Goal: Communication & Community: Answer question/provide support

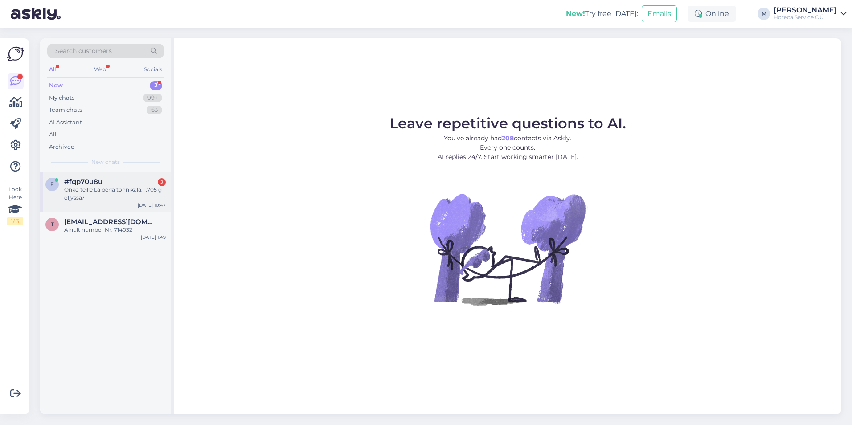
click at [107, 191] on div "Onko teille La perla tonnikala, 1,705 g öljyssä?" at bounding box center [115, 194] width 102 height 16
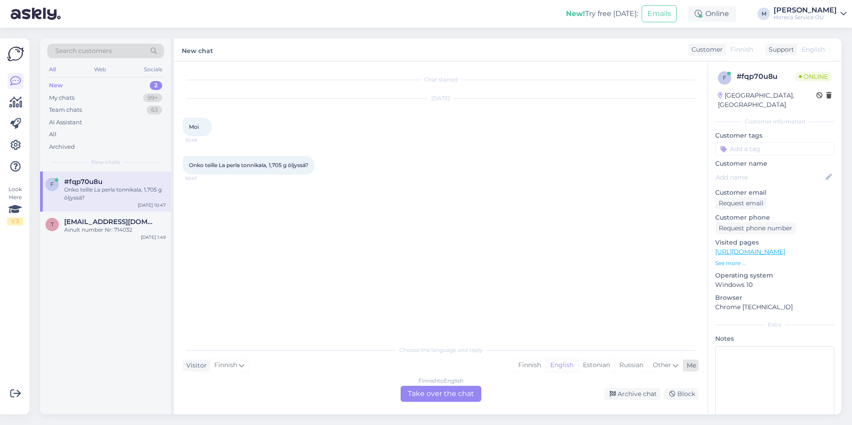
drag, startPoint x: 593, startPoint y: 365, endPoint x: 574, endPoint y: 365, distance: 19.2
click at [593, 365] on div "Estonian" at bounding box center [596, 365] width 37 height 13
click at [421, 393] on div "Finnish to Estonian Take over the chat" at bounding box center [441, 394] width 81 height 16
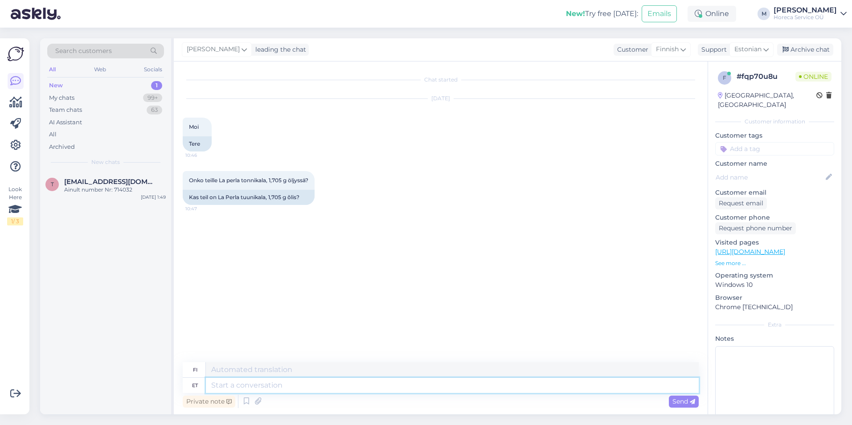
click at [239, 386] on textarea at bounding box center [452, 385] width 493 height 15
type textarea "Tere!"
type textarea "Hei"
type textarea "Tere!"
type textarea "Hei!"
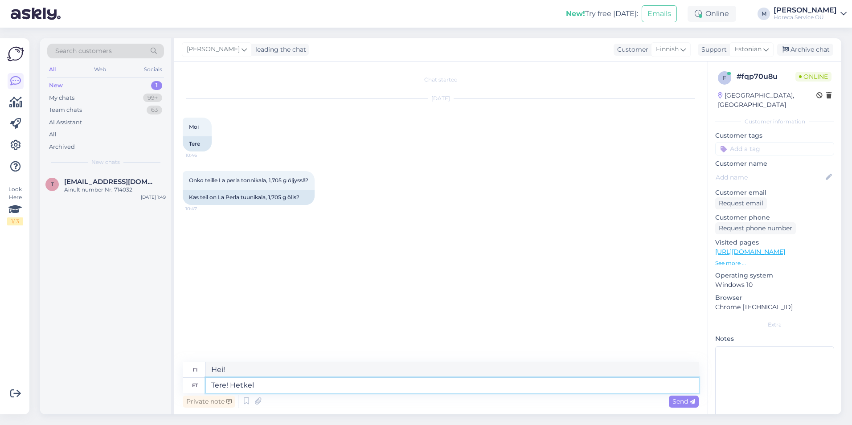
type textarea "Tere! Hetkel o"
type textarea "Hei! Tällä hetkellä"
type textarea "Tere! Hetkel on l"
type textarea "Hei! Tällä hetkellä on"
type textarea "Tere! Hetkel on [GEOGRAPHIC_DATA]"
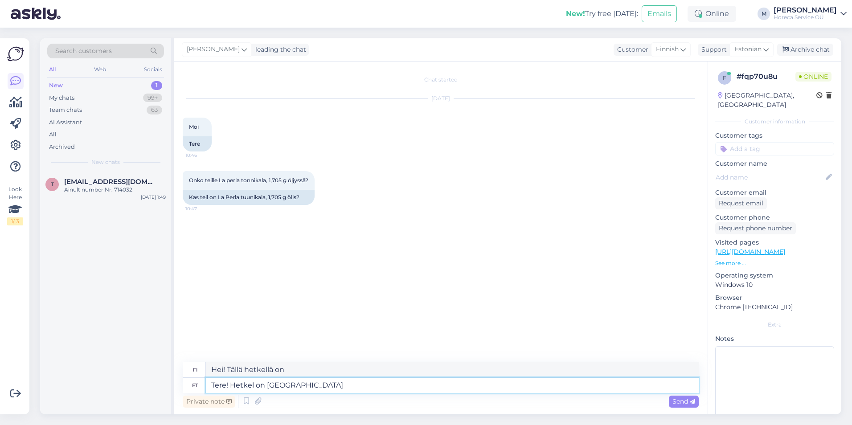
type textarea "Hei! Tällä hetkellä varastossa"
paste textarea "Tuunikalatükid õlis 185g/140g La Perla"
type textarea "Tere! Hetkel on laos olemas Tuunikalatükid õlis 185g/140g La Perla"
type textarea "Hei! Varastossa Tonnikalapaloja öljyssä 185g/140g La Perla"
type textarea "Tere! Hetkel on laos olemas Tuunikalatükid õlis 185g/140g La Perla."
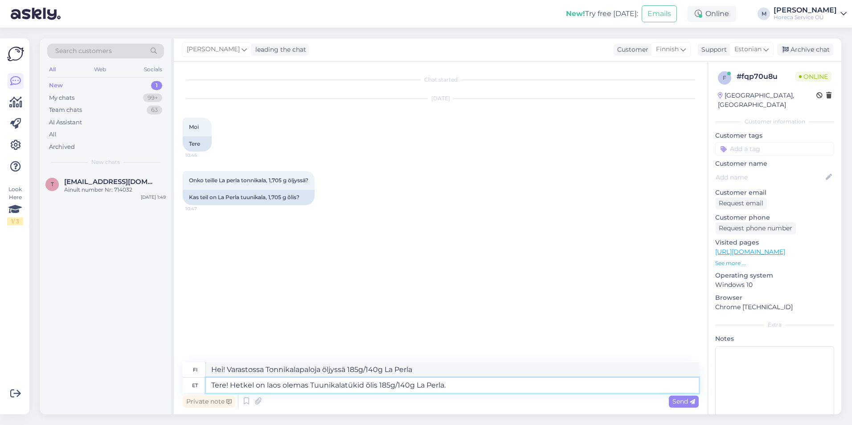
type textarea "Hei! Tonnikalapaloja öljyssä 185g/140g La Perla on tällä hetkellä varastossa."
drag, startPoint x: 256, startPoint y: 385, endPoint x: 229, endPoint y: 385, distance: 26.7
click at [229, 385] on textarea "Tere! Hetkel on laos olemas Tuunikalatükid õlis 185g/140g La Perla." at bounding box center [452, 385] width 493 height 15
type textarea "Tere! Kahjuks heteon laos olemas Tuunikalatükid õlis 185g/140g La Perla."
type textarea "Hei! Valitettavasti meillä ei ole varastossa tonnikalanpaloja öljyssä 185g/140g…"
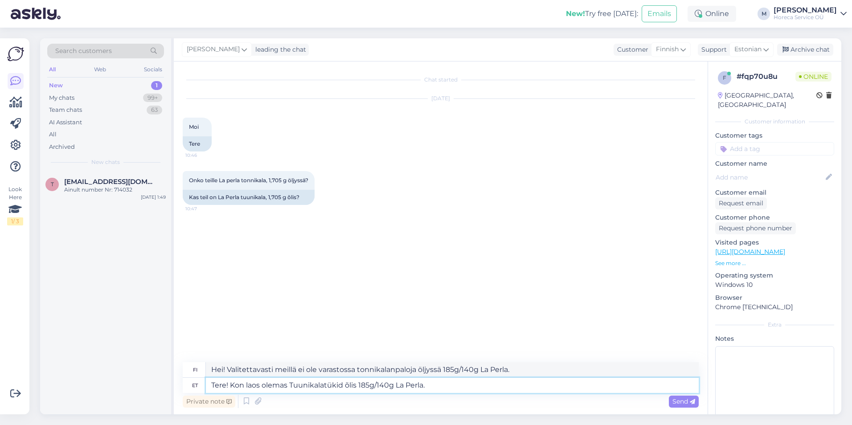
type textarea "Tere! on laos olemas Tuunikalatükid õlis 185g/140g La Perla."
type textarea "Hei! Tonnikalapaloja öljyssä 185g/140g La Perla on varastossa."
type textarea "Tere! Hetkel on laos olemas Tuunikalatükid õlis 185g/140g La Perla."
type textarea "Hei! Tonnikalapaloja öljyssä 185g/140g La Perla on tällä hetkellä varastossa."
click at [463, 385] on textarea "Tere! Hetkel on laos olemas Tuunikalatükid õlis 185g/140g La Perla." at bounding box center [452, 385] width 493 height 15
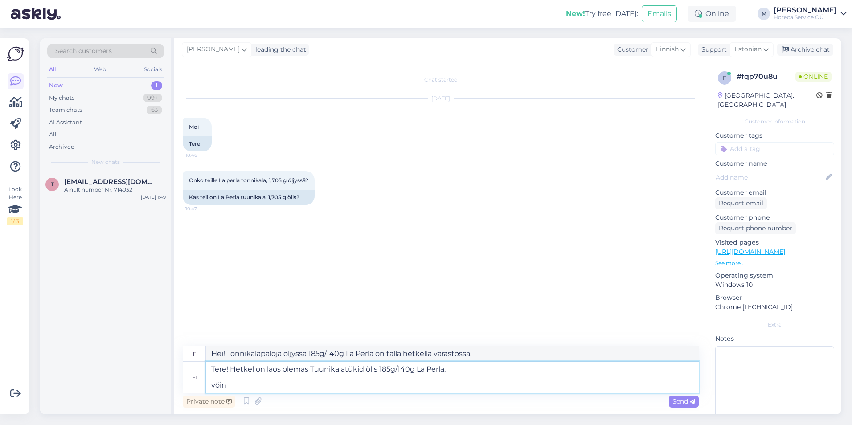
type textarea "Tere! Hetkel on laos olemas Tuunikalatükid õlis 185g/140g La Perla. võin u"
type textarea "Hei! Meillä on tällä hetkellä varastossa tonnikalanpaloja öljyssä 185 g/140 g L…"
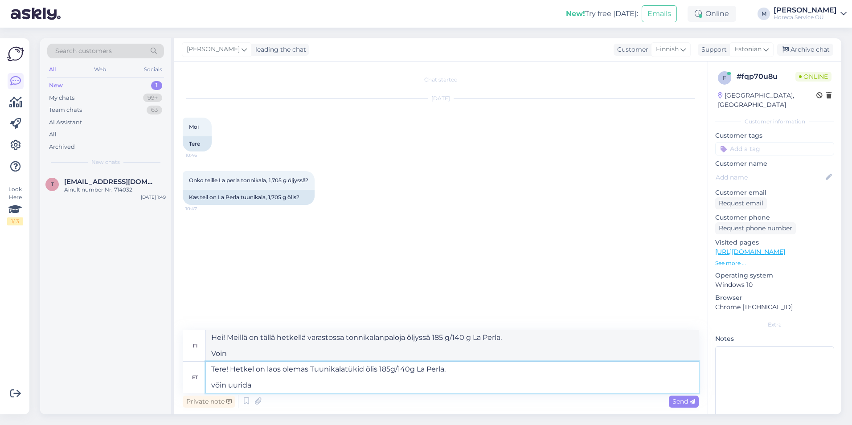
type textarea "Tere! Hetkel on laos olemas Tuunikalatükid õlis 185g/140g La Perla. võin uurida…"
type textarea "Hei! Meillä on tällä hetkellä varastossa tonnikalanpaloja öljyssä 185 g/140 g L…"
type textarea "Tere! Hetkel on laos olemas Tuunikalatükid õlis 185g/140g La Perla. võin uurida…"
type textarea "Hei! Meillä on tällä hetkellä varastossa tonnikalanpaloja öljyssä 185 g/140 -os…"
type textarea "Tere! Hetkel on laos olemas Tuunikalatükid õlis 185g/140g La Perla. võin uurida…"
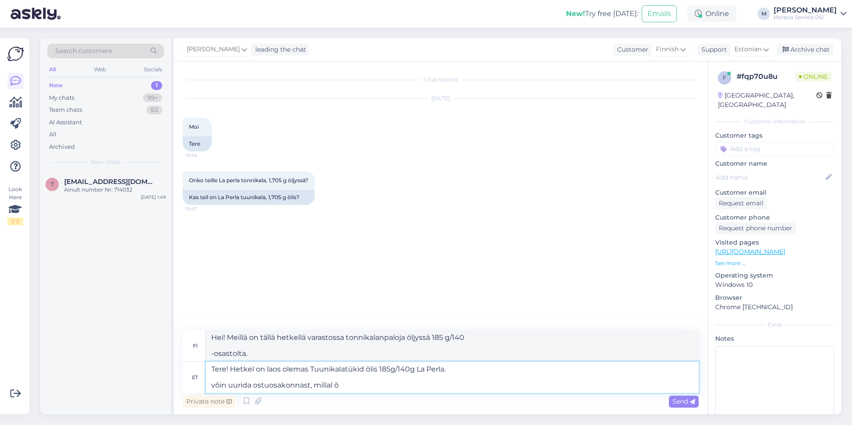
type textarea "Hei! Meillä on tällä hetkellä varastossa tonnikalanpaloja öljyssä 185 g/140 g L…"
type textarea "Tere! Hetkel on laos olemas Tuunikalatükid õlis 185g/140g La Perla. võin uurida…"
type textarea "Hei! Meillä on tällä hetkellä varastossa tonnikalanpaloja öljyssä 185 g/140 g L…"
type textarea "Tere! Hetkel on laos olemas Tuunikalatükid õlis 185g/140g La Perla. võin uurida…"
type textarea "Hei! Meillä on tällä hetkellä varastossa tonnikalanpaloja öljyssä 185 g/140 g L…"
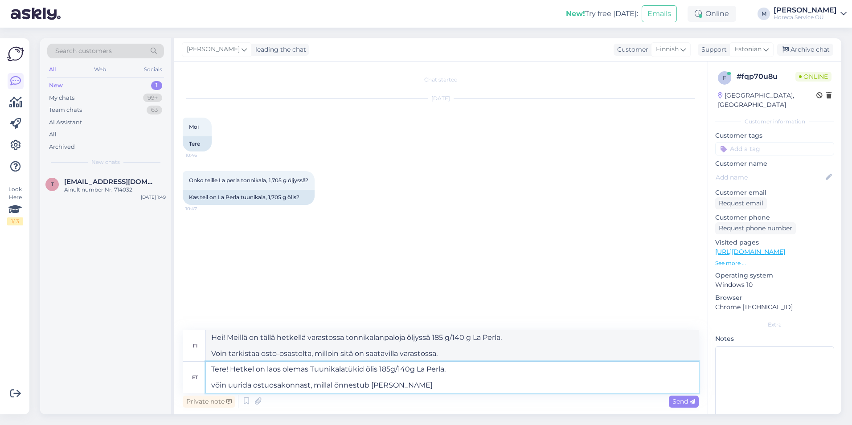
paste textarea "Tuunikalatükid õlis 1705g/1260g La Perla"
type textarea "Tere! Hetkel on laos olemas Tuunikalatükid õlis 185g/140g La Perla. võin uurida…"
type textarea "Hei! Meillä on tällä hetkellä varastossa tonnikalanpaloja öljyssä 185 g/140 g L…"
drag, startPoint x: 569, startPoint y: 387, endPoint x: 189, endPoint y: 377, distance: 380.2
click at [189, 377] on div "et Tere! Hetkel on laos olemas Tuunikalatükid õlis 185g/140g La Perla. võin uur…" at bounding box center [441, 377] width 516 height 31
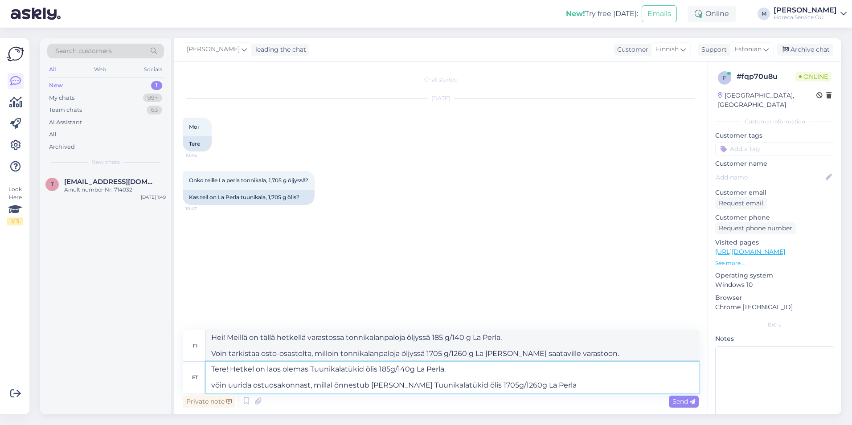
click at [577, 387] on textarea "Tere! Hetkel on laos olemas Tuunikalatükid õlis 185g/140g La Perla. võin uurida…" at bounding box center [452, 377] width 493 height 31
drag, startPoint x: 571, startPoint y: 387, endPoint x: 193, endPoint y: 379, distance: 377.5
click at [193, 379] on div "et Tere! Hetkel on laos olemas Tuunikalatükid õlis 185g/140g La Perla. võin uur…" at bounding box center [441, 377] width 516 height 31
type textarea "Tere! Hetkel on laos olemas Tuunikalatükid õlis 185g/140g La Perla."
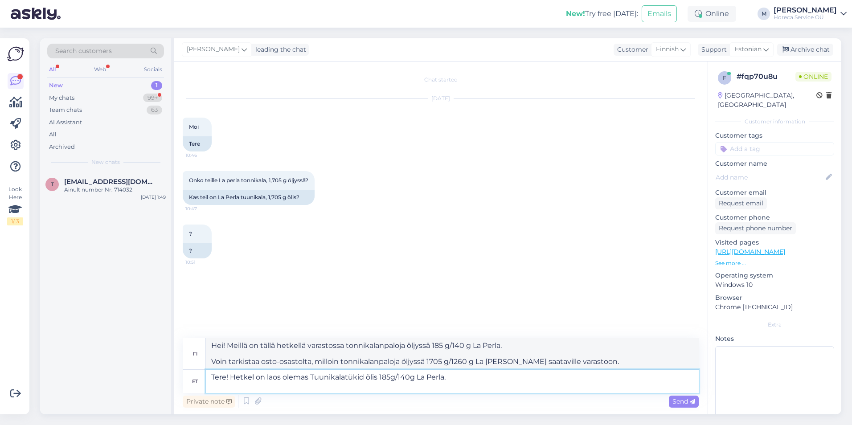
type textarea "Hei! Tonnikalapaloja öljyssä 185g/140g La Perla on tällä hetkellä varastossa."
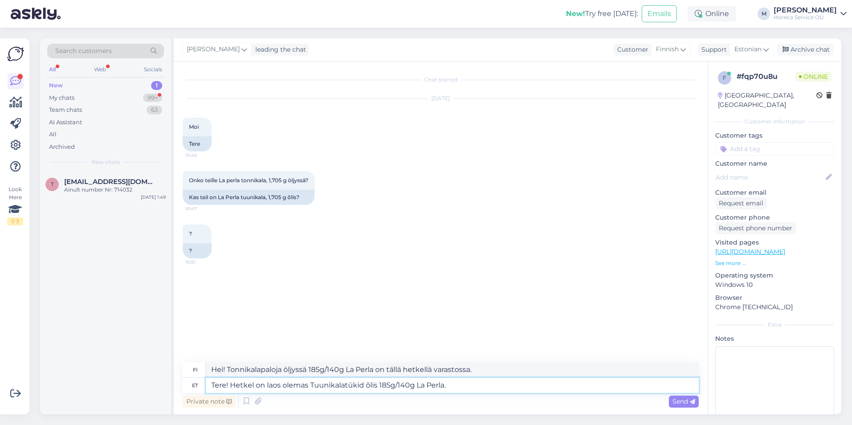
click at [230, 385] on textarea "Tere! Hetkel on laos olemas Tuunikalatükid õlis 185g/140g La Perla." at bounding box center [452, 385] width 493 height 15
type textarea "Tere! Kahjuks hetkel ei ole laHetkel on laos olemas Tuunikalatükid õlis 185g/14…"
type textarea "Hei! Valitettavasti ei tällä hetkellä varastossa. Varastossa on tällä hetkellä …"
paste textarea "Tuunikalatükid õlis 1705g/1260g La Perla"
type textarea "Tere! Kahjuks hetkel ei ole laos Tuunikalatükid õlis 1705g/1260g La PerlaHetkel…"
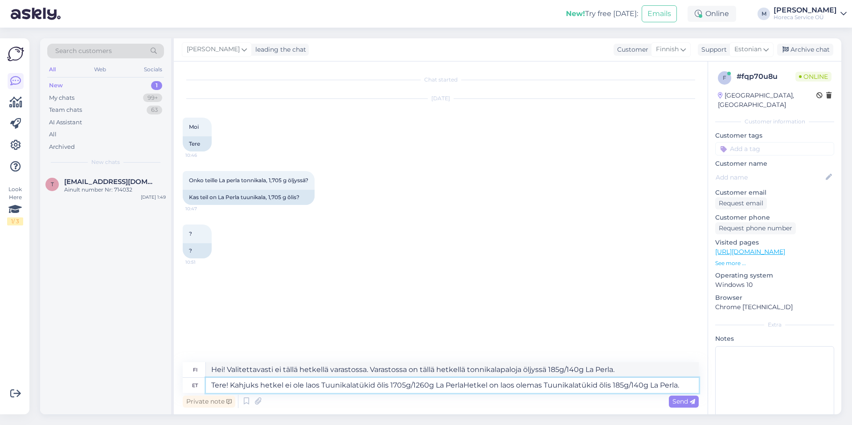
type textarea "Hei! Valitettavasti tonnikalanpaloja öljyssä 1705g/1260g La Perla on tällä hetk…"
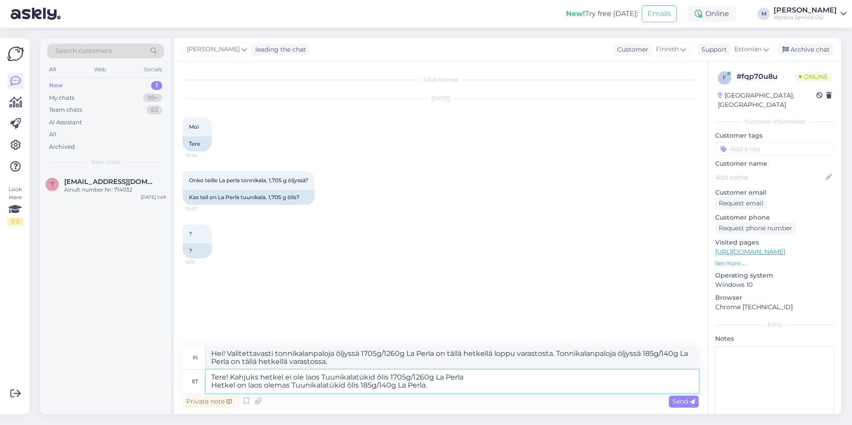
type textarea "Tere! Kahjuks hetkel ei ole laos Tuunikalatükid õlis 1705g/1260g La Perla Hetke…"
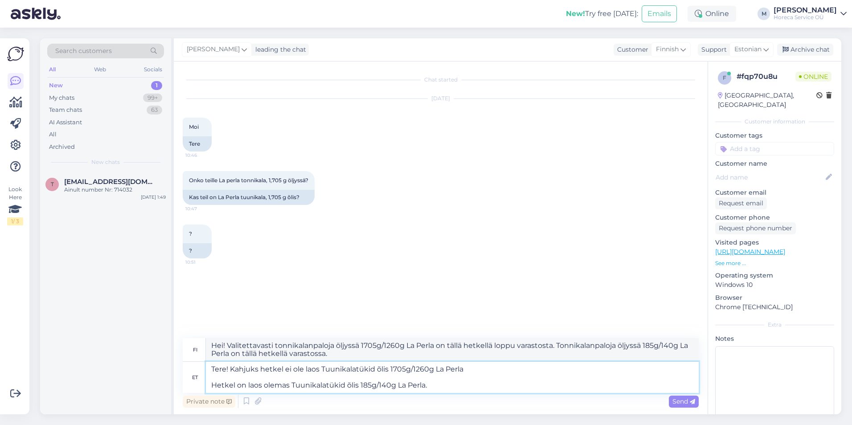
type textarea "Hei! Valitettavasti tonnikalapaloja öljyssä 1705g/1260g La Perla on tällä hetke…"
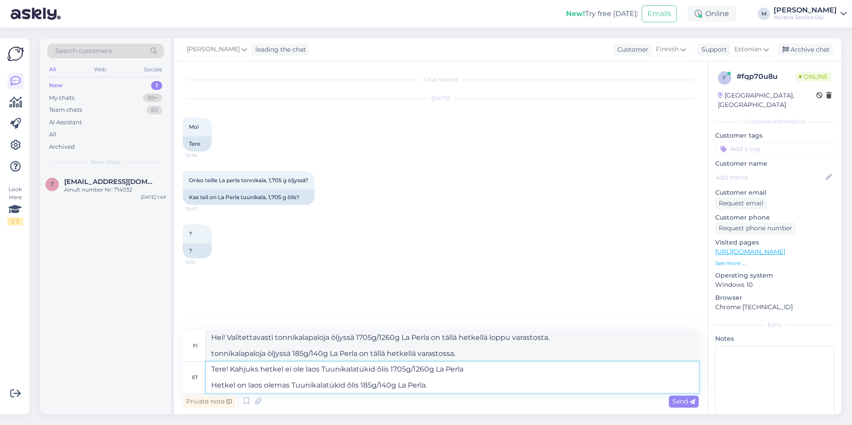
drag, startPoint x: 288, startPoint y: 386, endPoint x: 212, endPoint y: 388, distance: 75.8
click at [212, 388] on textarea "Tere! Kahjuks hetkel ei ole laos Tuunikalatükid õlis 1705g/1260g La Perla Hetke…" at bounding box center [452, 377] width 493 height 31
type textarea "Tere! Kahjuks hetkel ei ole laos Tuunikalatükid õlis 1705g/1260g La [PERSON_NAM…"
type textarea "Hei! Valitettavasti tonnikalanpaloja öljyssä 1705g/1260g La Perla on tällä hetk…"
type textarea "Tere! Kahjuks hetkel ei ole laos Tuunikalatükid õlis 1705g/1260g La [PERSON_NAM…"
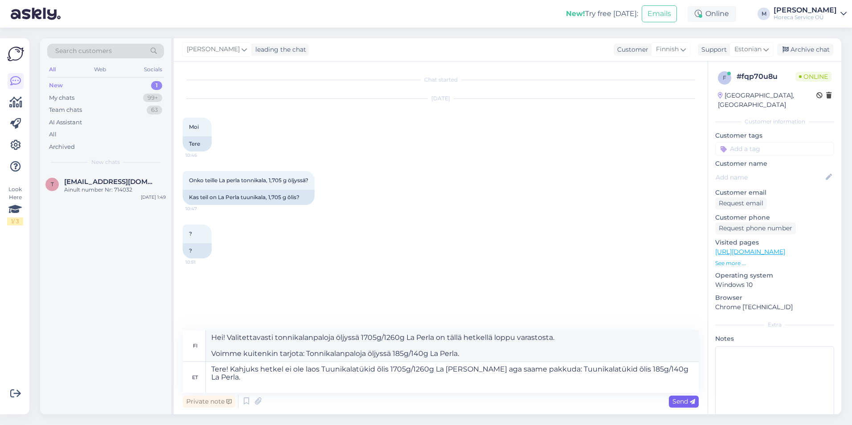
click at [675, 400] on span "Send" at bounding box center [683, 402] width 23 height 8
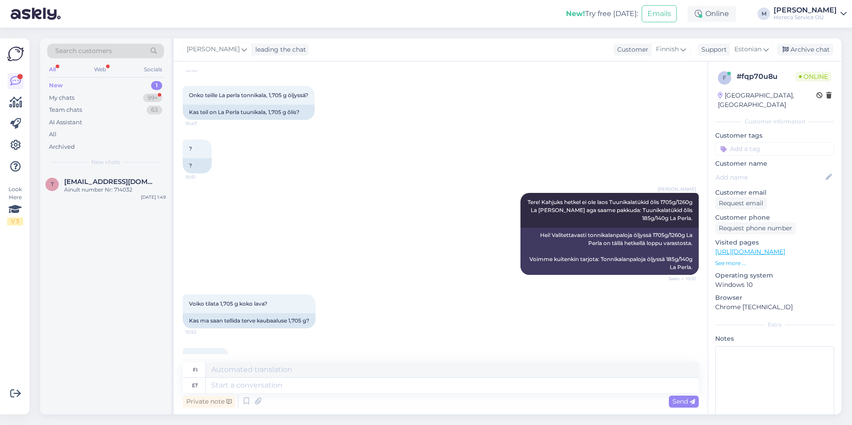
scroll to position [139, 0]
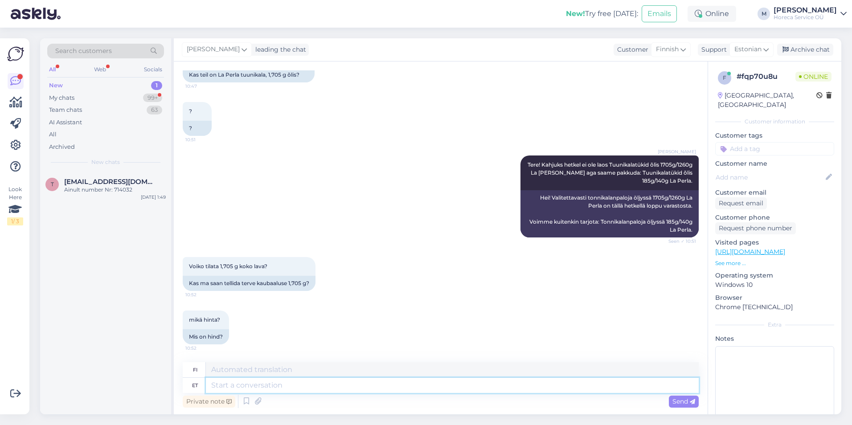
click at [268, 386] on textarea at bounding box center [452, 385] width 493 height 15
type textarea "[PERSON_NAME]"
type textarea "Tutkin."
type textarea "Uurin ostuosakonnast j"
type textarea "Tiedustelen asiaa hankintaosastolta."
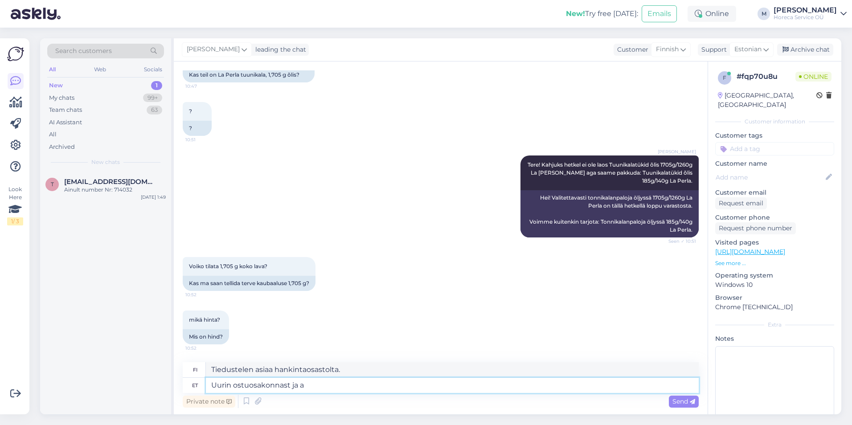
type textarea "Uurin ostuosakonnast ja an"
type textarea "Kysyn asiaa hankintaosastolta ja"
type textarea "Uurin ostuosakonnast [PERSON_NAME] te"
type textarea "Tarkistan asian hankintaosastolta [PERSON_NAME]"
type textarea "Uurin ostuosakonnast [PERSON_NAME] teile te"
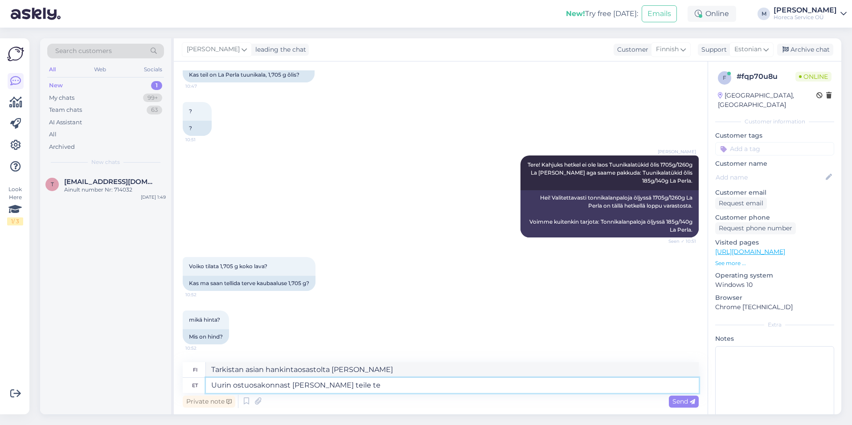
type textarea "Tarkistan asian hankintaosastolta [PERSON_NAME] teille"
type textarea "Uurin ostuosakonnast [PERSON_NAME] teile teada. k"
type textarea "Tarkistan asian hankintaosastolta ja ilmoitan teille."
type textarea "Uurin ostuosakonnast [PERSON_NAME] teile teada. Palun öel"
type textarea "Tarkistan asian osto-osastolta ja ilmoitan teille. [PERSON_NAME] hyvä ja"
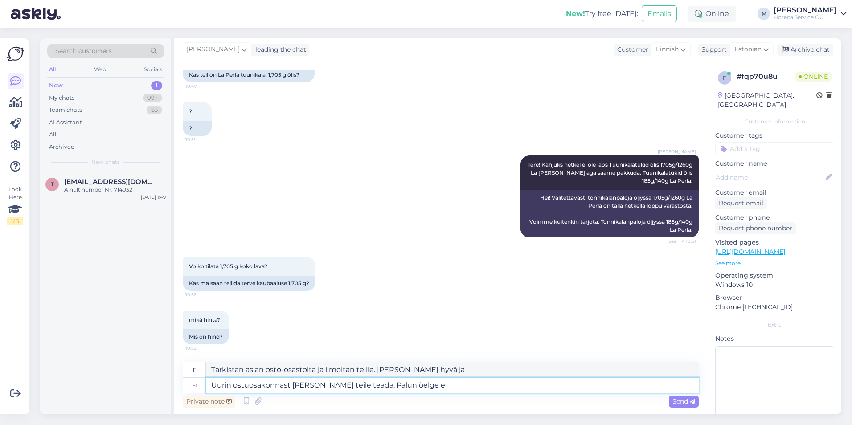
type textarea "Uurin ostuosakonnast [PERSON_NAME] teile teada. Palun öelge en"
type textarea "Tarkistan asian hankintaosastolta ja ilmoitan teille. Kerrothan minulle."
type textarea "Uurin ostuosakonnast [PERSON_NAME] teile teada. Palun öelge e-maili aa"
type textarea "Tarkistan asian osto-osastolta ja ilmoitan teille. Antakaa sähköpostiosoitteenn…"
type textarea "Uurin ostuosakonnast [PERSON_NAME] teile teada. Palun öelge e-maili aadress, sa…"
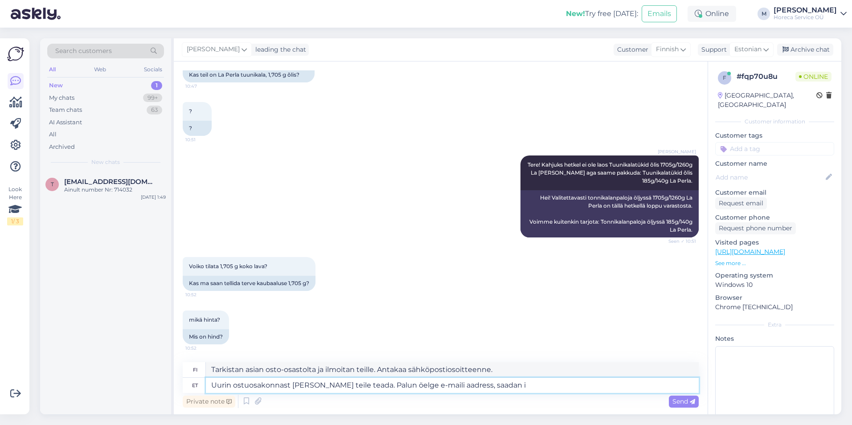
type textarea "Tarkistan asian osto-osastolta ja ilmoitan teille. Antakaa minulle sähköpostios…"
type textarea "Uurin ostuosakonnast [PERSON_NAME] teile teada. Palun öelge e-maili aadress, sa…"
type textarea "Tarkistan asian osto-osastolta ja ilmoitan teille. Antakaa minulle sähköpostios…"
type textarea "Uurin ostuosakonnast [PERSON_NAME] teile teada. Palun öelge e-maili aadress, sa…"
type textarea "Tarkistan asian osto-osastolta ja ilmoitan teille. Antakaa sähköpostiosoitteenn…"
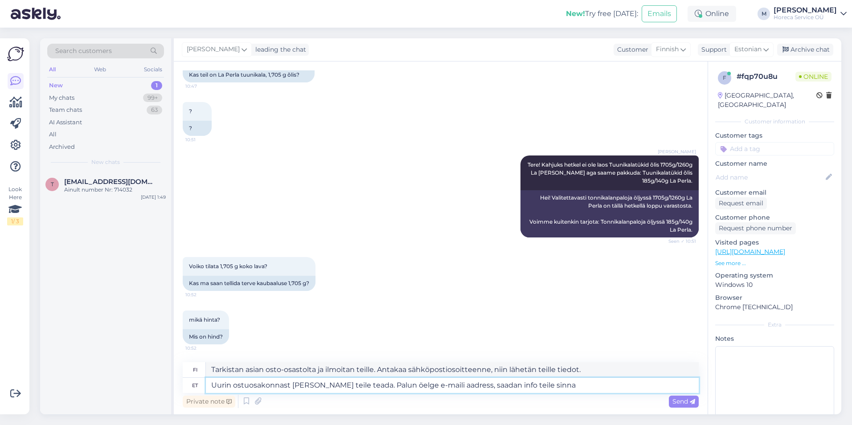
type textarea "Uurin ostuosakonnast [PERSON_NAME] teile teada. Palun öelge e-maili aadress, sa…"
type textarea "Tarkistan asian osto-osastolta ja ilmoitan teille. Antakaa sähköpostiosoitteenn…"
type textarea "Uurin ostuosakonnast [PERSON_NAME] teile teada. Palun öelge e-maili aadress, sa…"
click at [102, 188] on div "Ainult number Nr: 714032" at bounding box center [115, 190] width 102 height 8
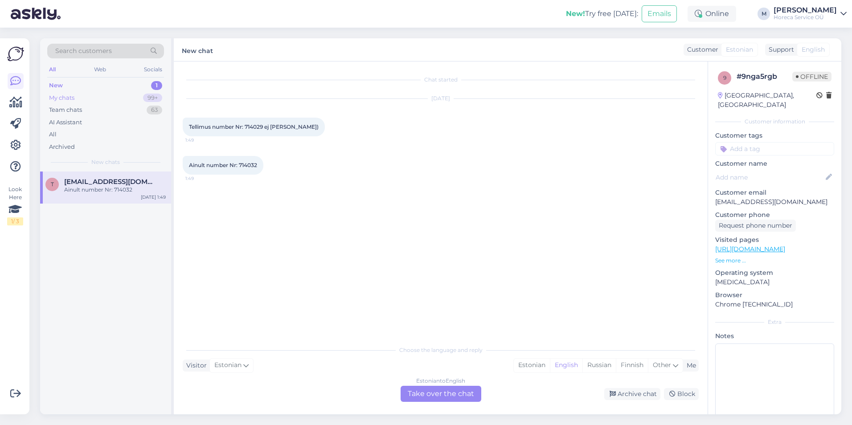
click at [115, 97] on div "My chats 99+" at bounding box center [105, 98] width 117 height 12
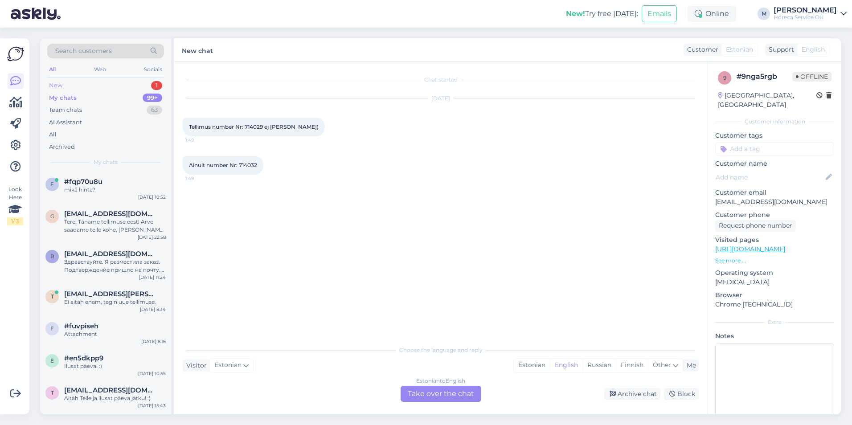
click at [117, 83] on div "New 1" at bounding box center [105, 85] width 117 height 12
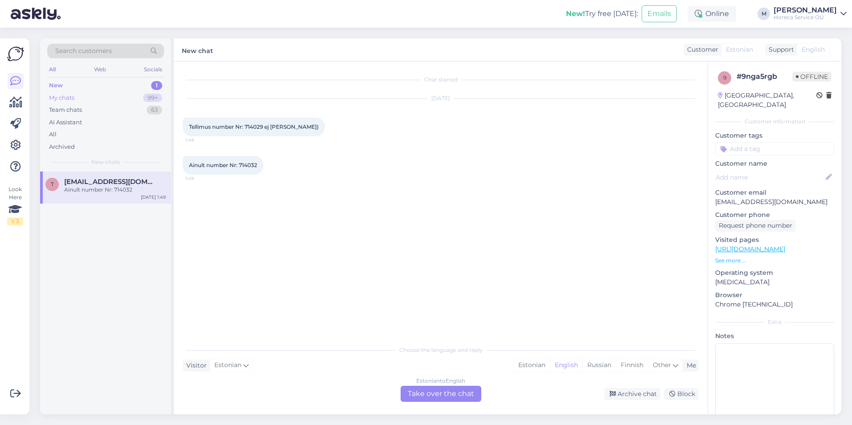
click at [104, 102] on div "My chats 99+" at bounding box center [105, 98] width 117 height 12
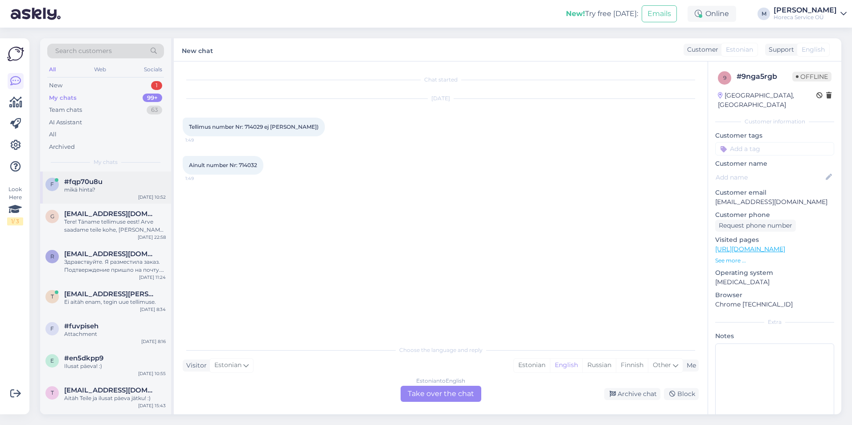
click at [96, 190] on div "mikä hinta?" at bounding box center [115, 190] width 102 height 8
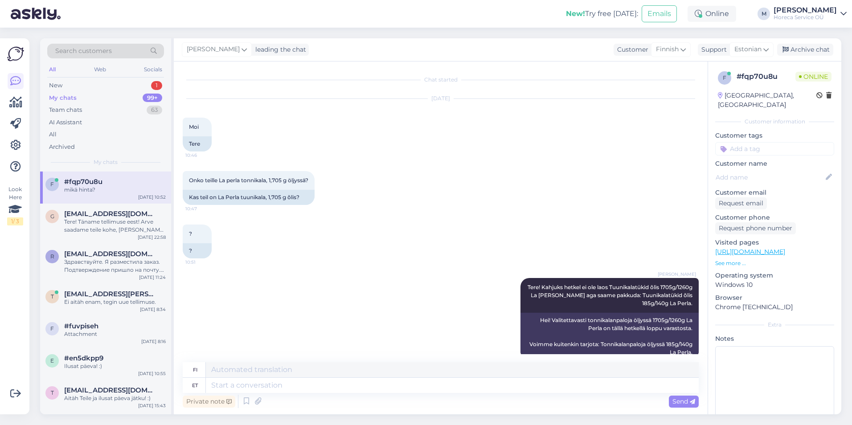
scroll to position [139, 0]
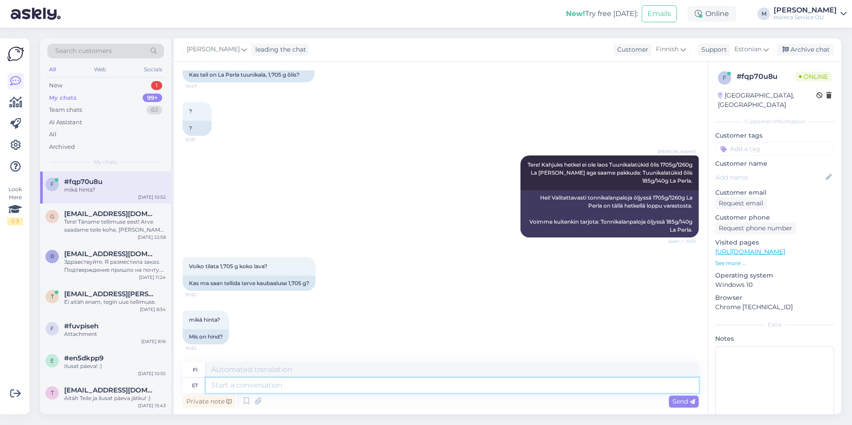
click at [257, 385] on textarea at bounding box center [452, 385] width 493 height 15
type textarea "Uurin o"
type textarea "Tutkin."
type textarea "Uurin ostuosakonnast ja"
type textarea "Tiedustelen asiaa hankintaosastolta."
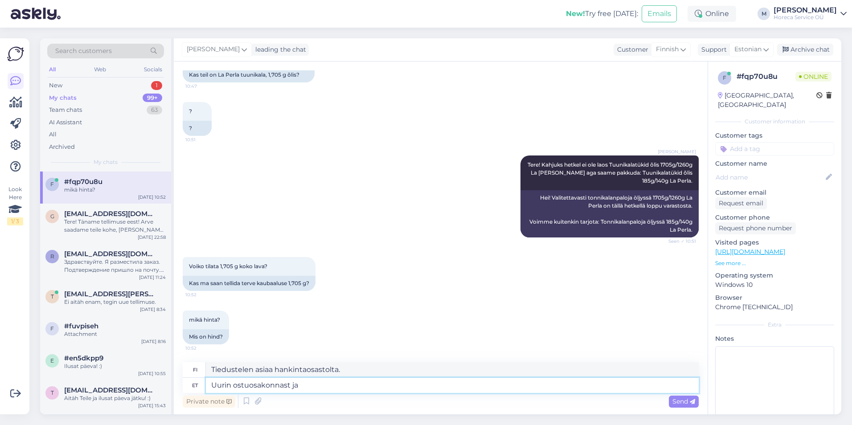
type textarea "Uurin ostuosakonnast ja"
type textarea "Kysyn asiaa hankintaosastolta ja"
type textarea "Uurin ostuosakonnast [PERSON_NAME]"
type textarea "Tarkistan asian hankintaosastolta [PERSON_NAME]"
type textarea "Uurin ostuosakonnast [PERSON_NAME] t"
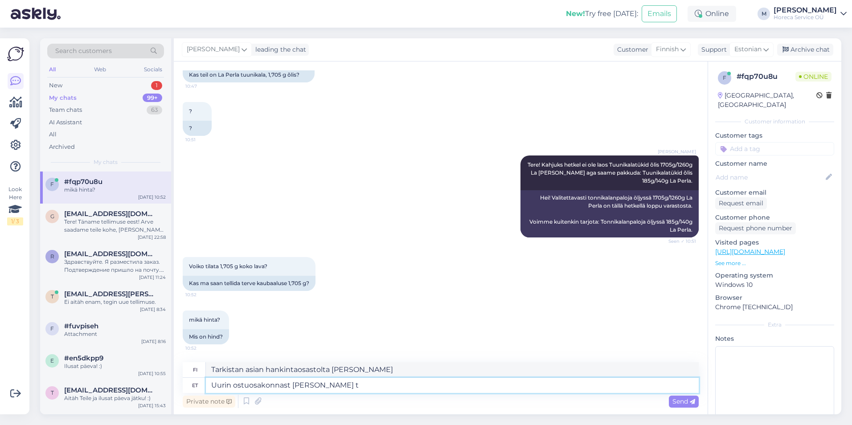
type textarea "Tarkistan asian hankintaosastolta ja ilmoitan teille."
type textarea "Uurin ostuosakonnast ja"
type textarea "Tarkistan asian hankintaosastolta [PERSON_NAME]"
type textarea "Uurin ostuosakonnast j"
type textarea "Kysyn asiaa hankintaosastolta ja"
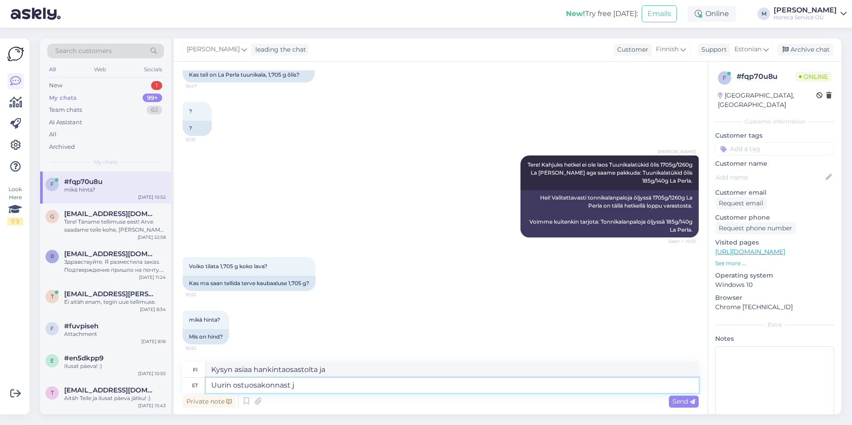
type textarea "Uurin ostuosakonnast"
type textarea "Tiedustelen asiaa hankintaosastolta."
type textarea "Uurin ostuosakonnast ja an"
type textarea "Kysyn asiaa hankintaosastolta ja"
type textarea "Uurin ostuosakonnast [PERSON_NAME] te"
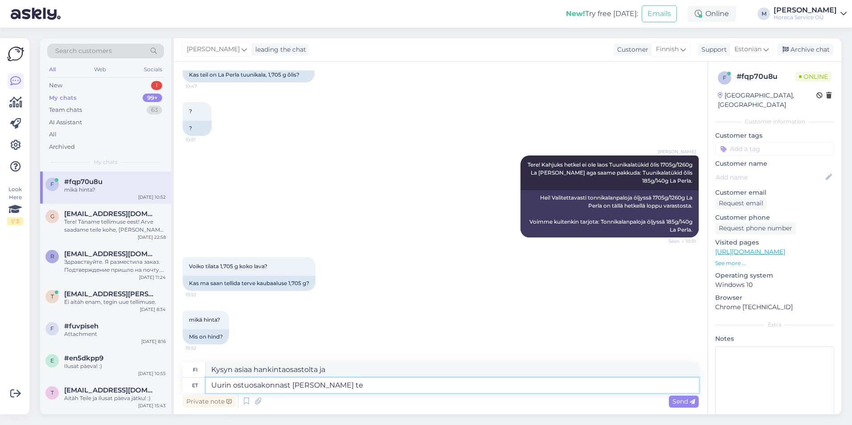
type textarea "Tarkistan asian hankintaosastolta [PERSON_NAME]"
type textarea "Uurin ostuosakonnast [PERSON_NAME] teada."
type textarea "Tarkistan asian hankintaosastolta ja ilmoitan teille."
type textarea "Uurin ostuosakonnast [PERSON_NAME] teada. [PERSON_NAME] andk"
type textarea "Tarkistan asian hankintaosastolta ja ilmoitan teille. Ole hyvä."
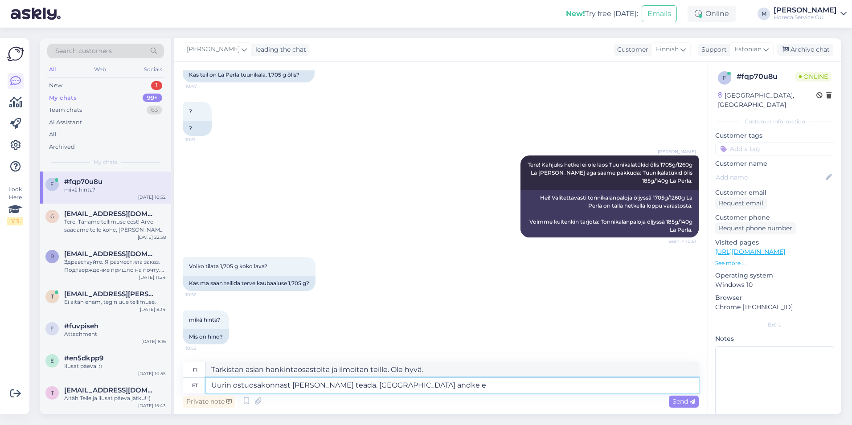
type textarea "Uurin ostuosakonnast [PERSON_NAME] teada. Palun andke en"
type textarea "Tarkistan asian osto-osastolta ja ilmoitan teille. Kertokaa minulle."
type textarea "Uurin ostuosakonnast [PERSON_NAME] teada. [PERSON_NAME] andke enda"
type textarea "Tarkistan asian osto-osastolta ja ilmoitan teille. Antakaa minulle omanne."
type textarea "Uurin ostuosakonnast [PERSON_NAME] teada. [PERSON_NAME] andke enda e-maili aa"
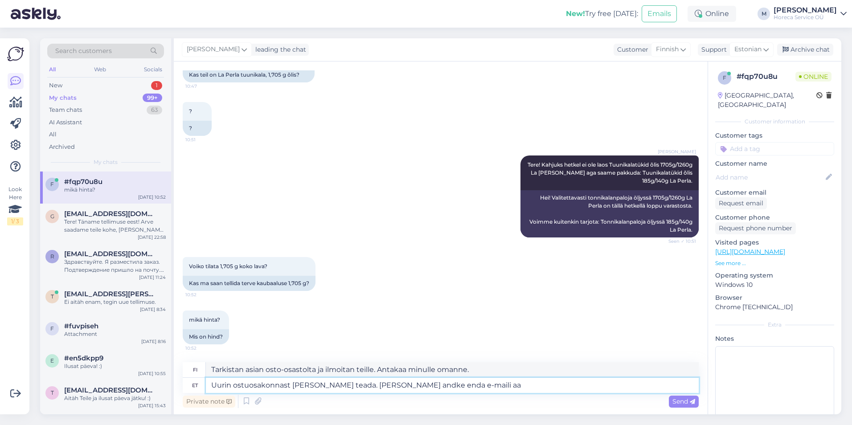
type textarea "Tarkistan asian osto-osastolta ja ilmoitan teille. Antakaa sähköpostiosoitteenn…"
type textarea "Uurin ostuosakonnast [PERSON_NAME] teada. [PERSON_NAME] andke enda e-maili aadr…"
type textarea "Tarkistan asian osto-osastolta ja ilmoitan teille. Antakaa minulle sähköpostios…"
type textarea "Uurin ostuosakonnast [PERSON_NAME] teada. [PERSON_NAME] andke enda e-maili aadr…"
type textarea "Tarkistan asian osto-osastolta ja ilmoitan teille. Antakaa sähköpostiosoitteenn…"
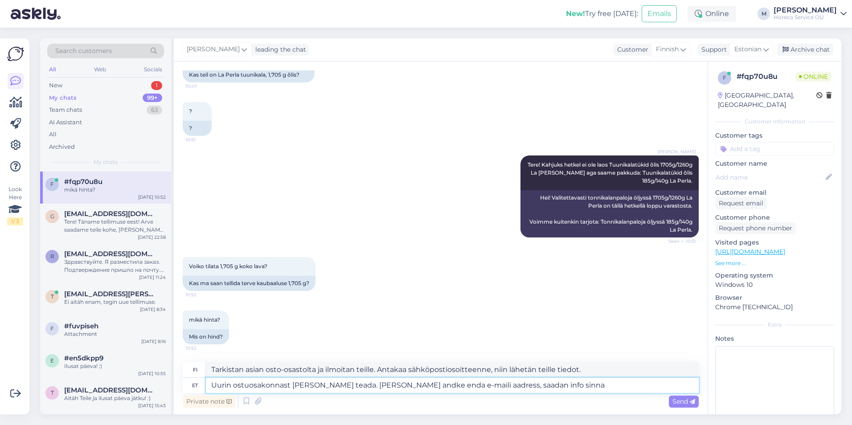
type textarea "Uurin ostuosakonnast [PERSON_NAME] teada. [PERSON_NAME] andke enda e-maili aadr…"
type textarea "Tarkistan asian osto-osastolta ja ilmoitan teille. Antakaa sähköpostiosoitteenn…"
type textarea "Uurin ostuosakonnast [PERSON_NAME] teada. [PERSON_NAME] andke enda e-maili aadr…"
type textarea "Tarkistan asian osto-osastolta ja ilmoitan teille. Antakaa sähköpostiosoitteenn…"
type textarea "Uurin ostuosakonnast [PERSON_NAME] teada. [PERSON_NAME] andke enda e-maili aadr…"
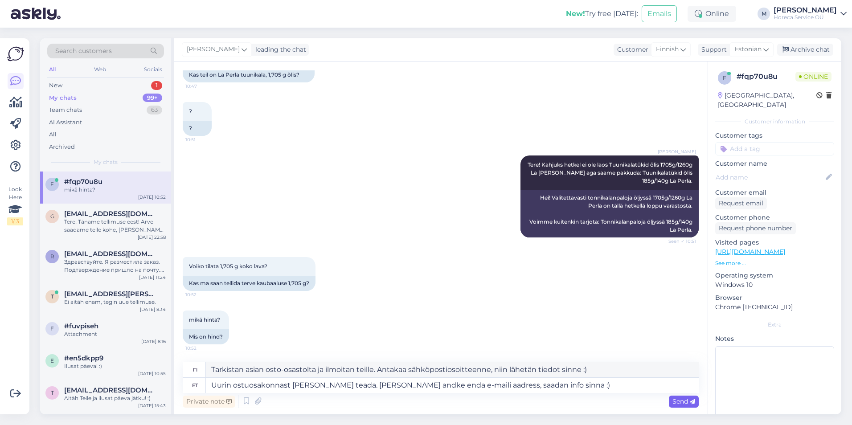
click at [689, 404] on span "Send" at bounding box center [683, 402] width 23 height 8
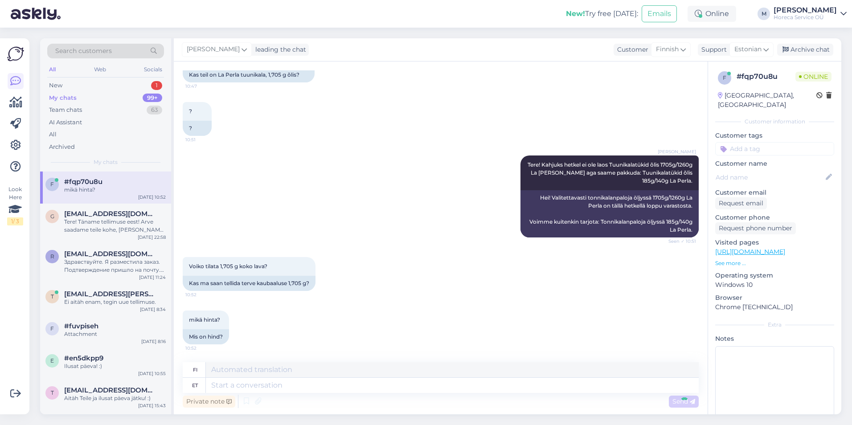
scroll to position [208, 0]
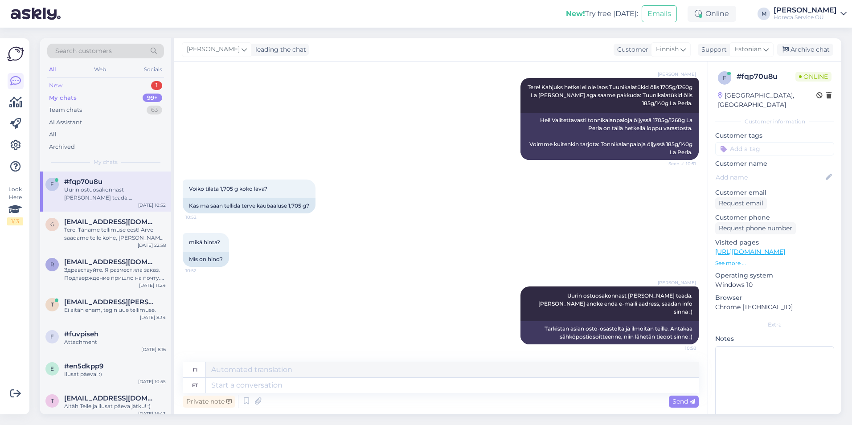
click at [119, 86] on div "New 1" at bounding box center [105, 85] width 117 height 12
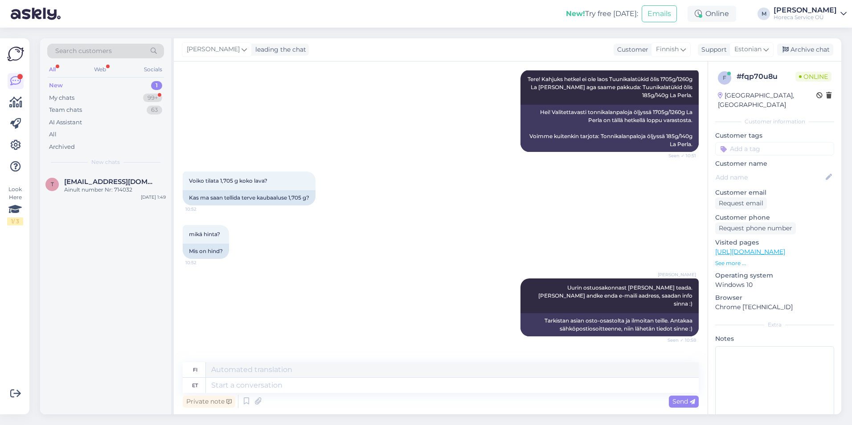
scroll to position [262, 0]
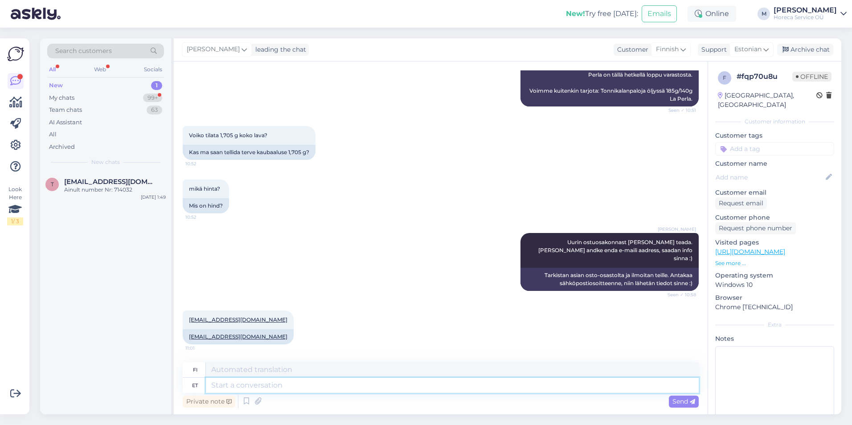
click at [260, 387] on textarea at bounding box center [452, 385] width 493 height 15
type textarea "Tänud!"
type textarea "Kiitos!"
type textarea "Tänud!"
click at [685, 403] on span "Send" at bounding box center [683, 402] width 23 height 8
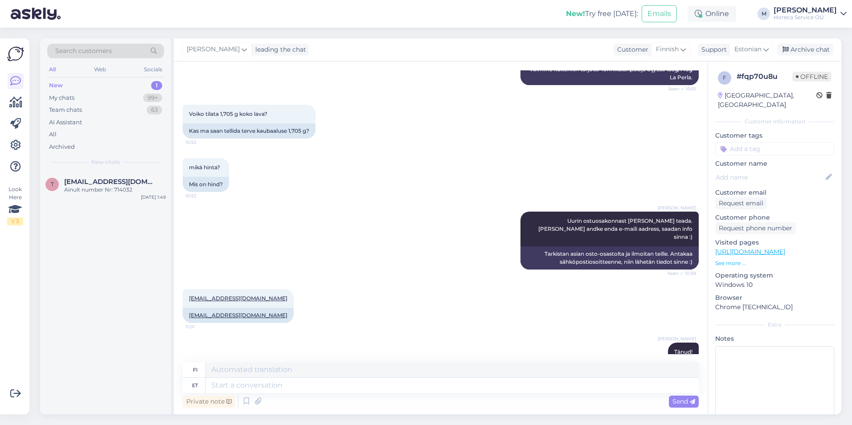
scroll to position [315, 0]
